Goal: Consume media (video, audio)

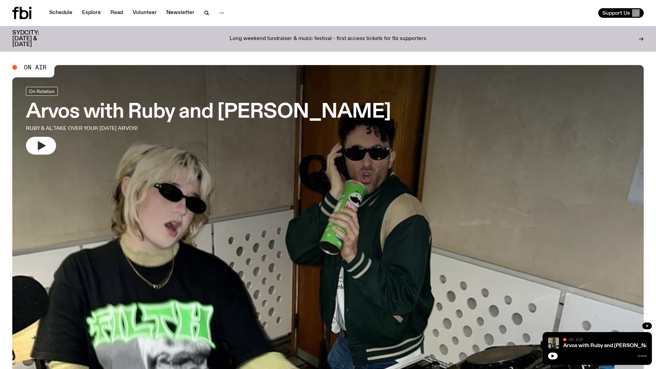
click at [37, 145] on icon "button" at bounding box center [41, 145] width 11 height 11
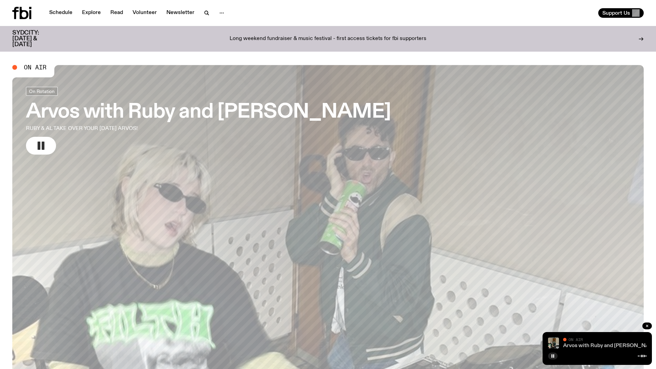
click at [597, 345] on link "Arvos with Ruby and [PERSON_NAME]" at bounding box center [611, 345] width 96 height 5
click at [44, 148] on rect "button" at bounding box center [43, 145] width 3 height 8
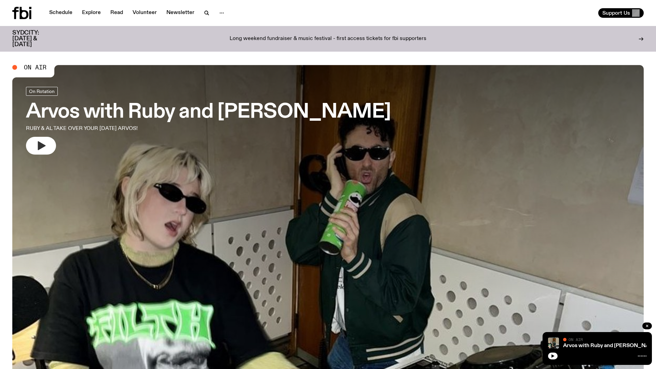
click at [44, 148] on icon "button" at bounding box center [41, 145] width 11 height 11
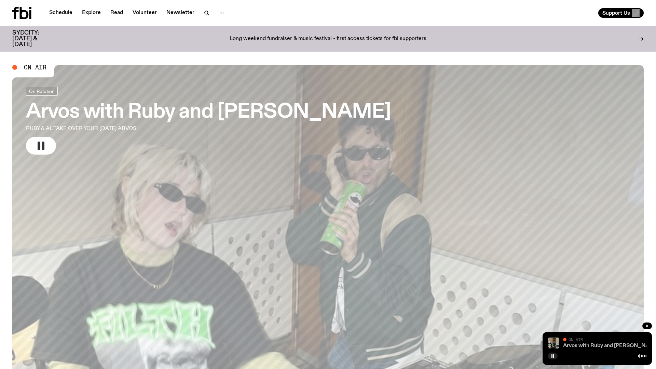
click at [589, 346] on link "Arvos with Ruby and [PERSON_NAME]" at bounding box center [611, 345] width 96 height 5
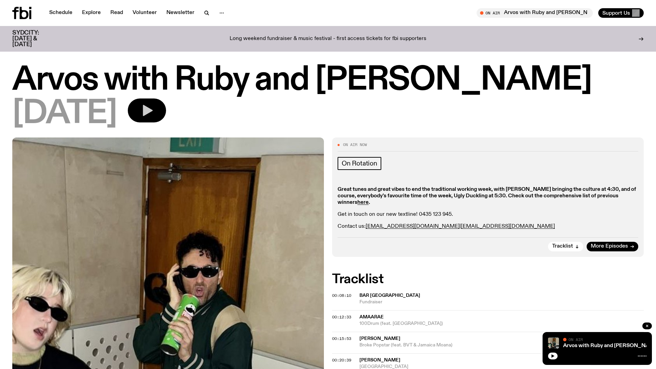
click at [154, 114] on icon "button" at bounding box center [147, 111] width 14 height 14
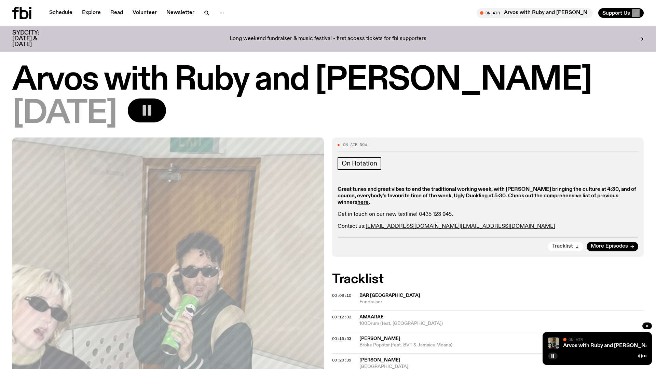
click at [577, 246] on icon "button" at bounding box center [577, 246] width 4 height 4
